Goal: Task Accomplishment & Management: Complete application form

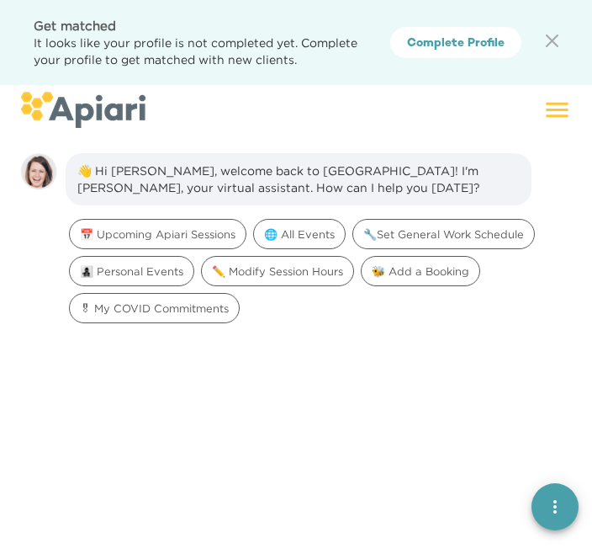
scroll to position [24, 0]
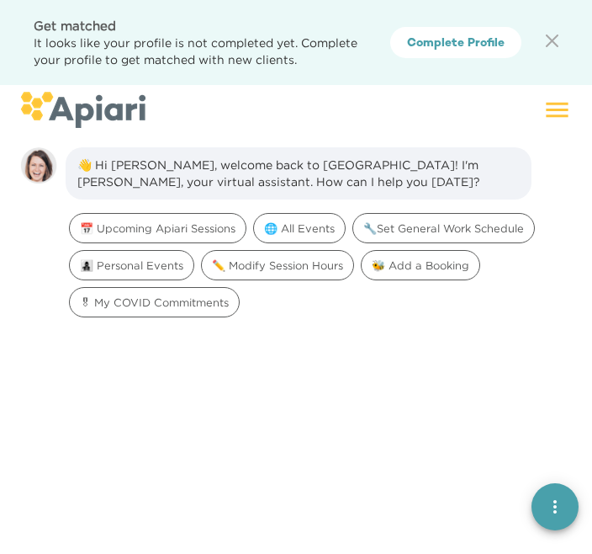
click at [499, 47] on span "Complete Profile" at bounding box center [456, 44] width 98 height 21
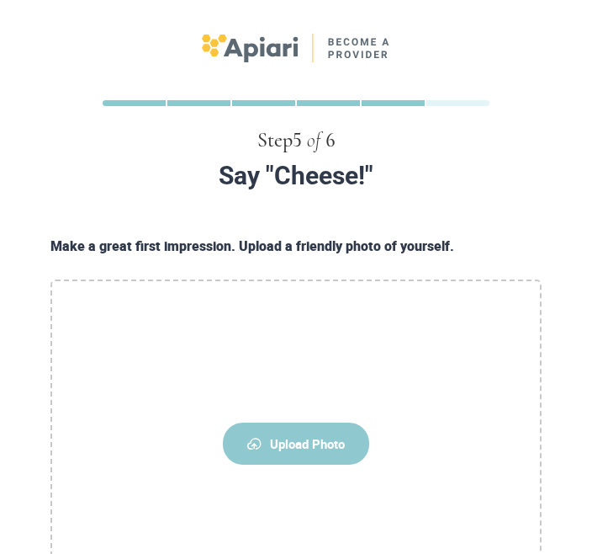
click at [314, 457] on span "Upload Photo" at bounding box center [296, 443] width 146 height 42
click at [0, 0] on input "Upload Photo" at bounding box center [0, 0] width 0 height 0
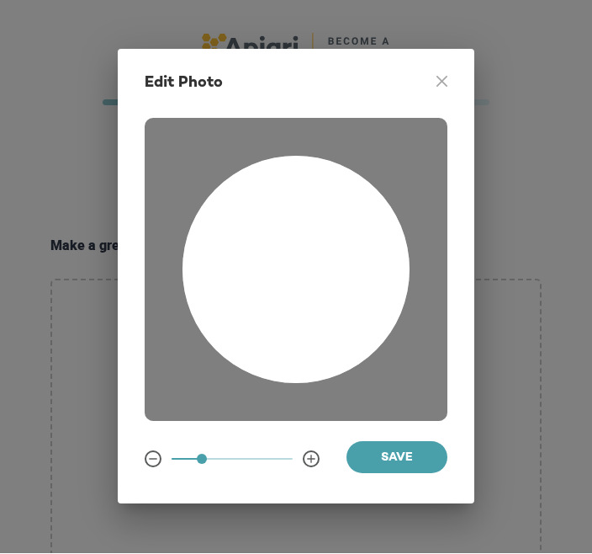
scroll to position [1, 0]
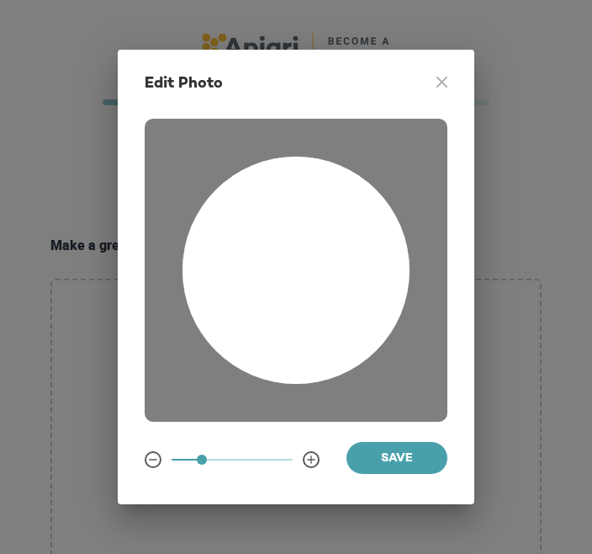
click at [190, 75] on div "Edit Photo A1D20667-DBDC-461F-895E-AC602C3246CF Created with sketchtool. Save" at bounding box center [296, 277] width 357 height 454
click at [446, 82] on icon "A1D20667-DBDC-461F-895E-AC602C3246CF Created with sketchtool." at bounding box center [442, 82] width 11 height 11
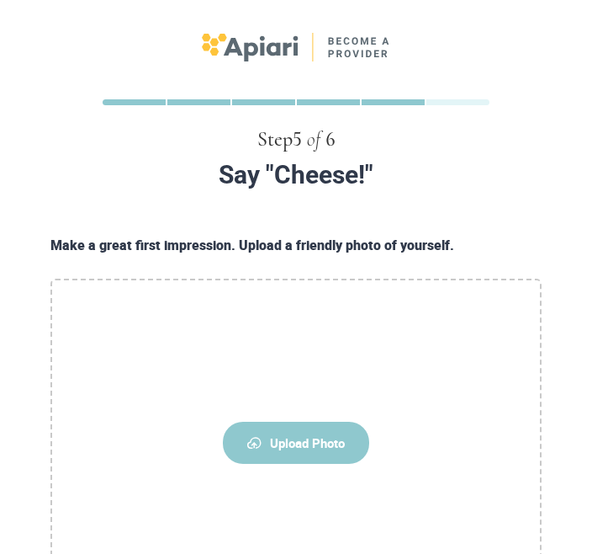
click at [312, 437] on span "Upload Photo" at bounding box center [296, 443] width 146 height 42
click at [0, 0] on input "Upload Photo" at bounding box center [0, 0] width 0 height 0
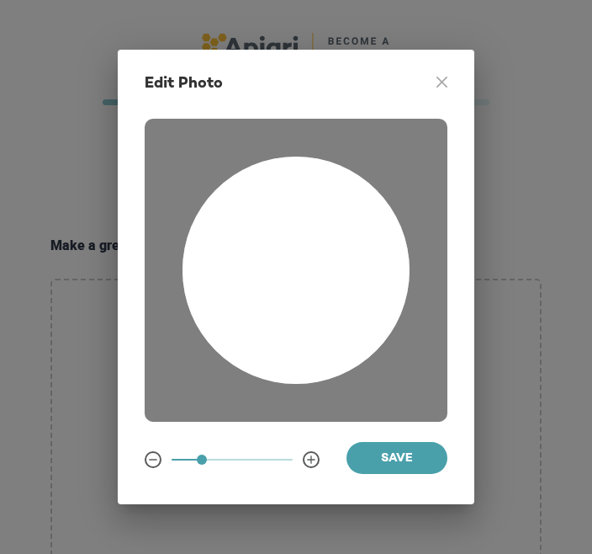
click at [449, 76] on div "Edit Photo A1D20667-DBDC-461F-895E-AC602C3246CF Created with sketchtool. Save" at bounding box center [296, 277] width 357 height 454
click at [440, 80] on icon at bounding box center [442, 82] width 11 height 11
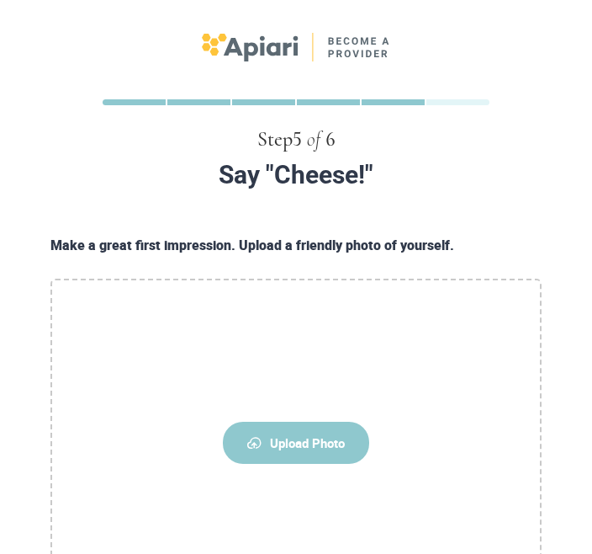
click at [309, 446] on span "Upload Photo" at bounding box center [296, 443] width 146 height 42
click at [0, 0] on input "Upload Photo" at bounding box center [0, 0] width 0 height 0
